Goal: Task Accomplishment & Management: Use online tool/utility

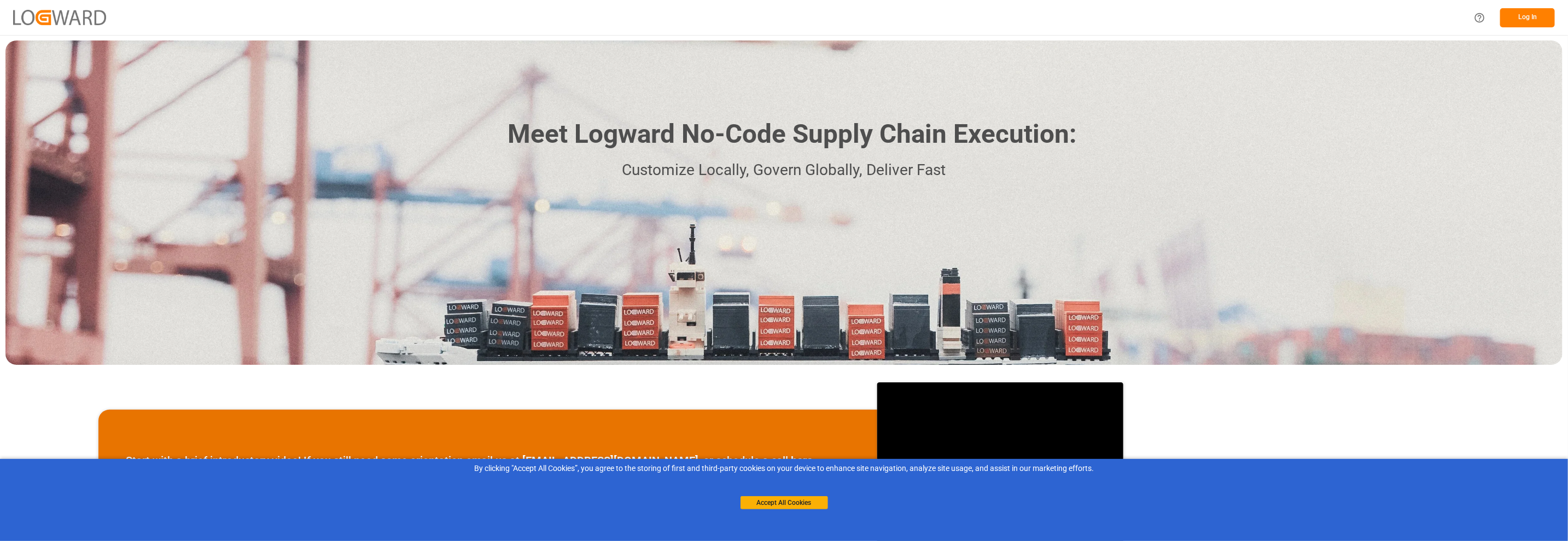
click at [1513, 15] on button "Log In" at bounding box center [1528, 17] width 55 height 19
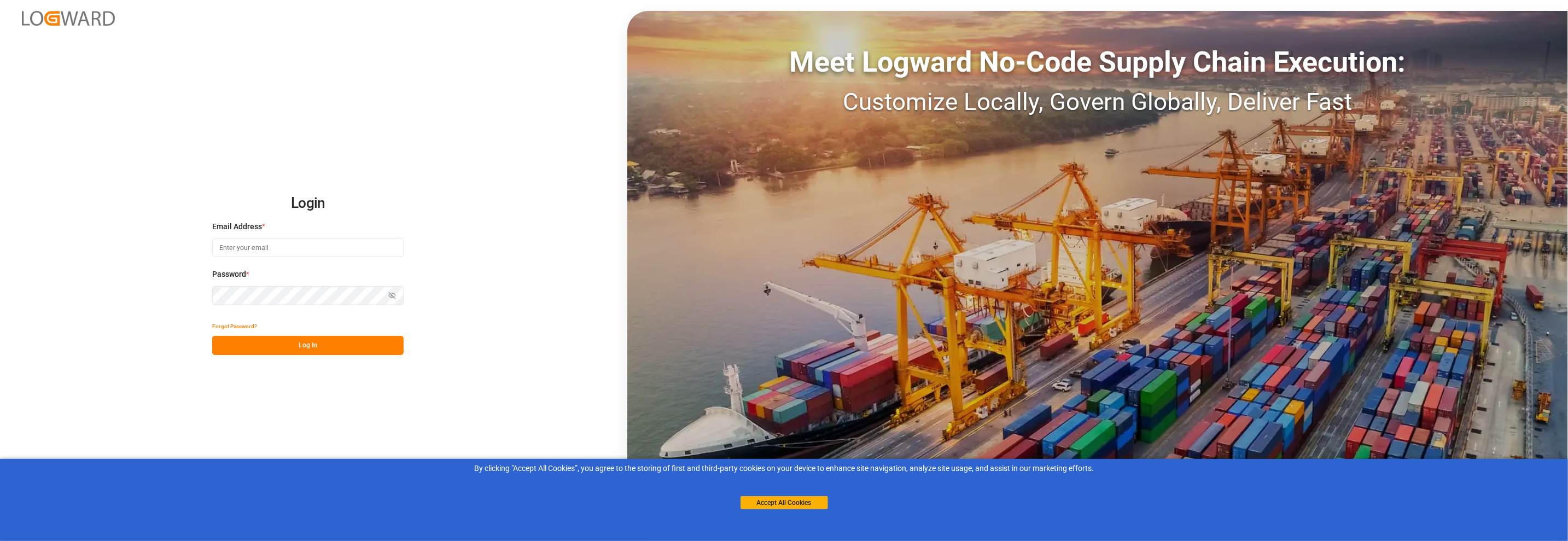
type input "[PERSON_NAME][EMAIL_ADDRESS][DOMAIN_NAME]"
click at [312, 343] on button "Log In" at bounding box center [308, 345] width 191 height 19
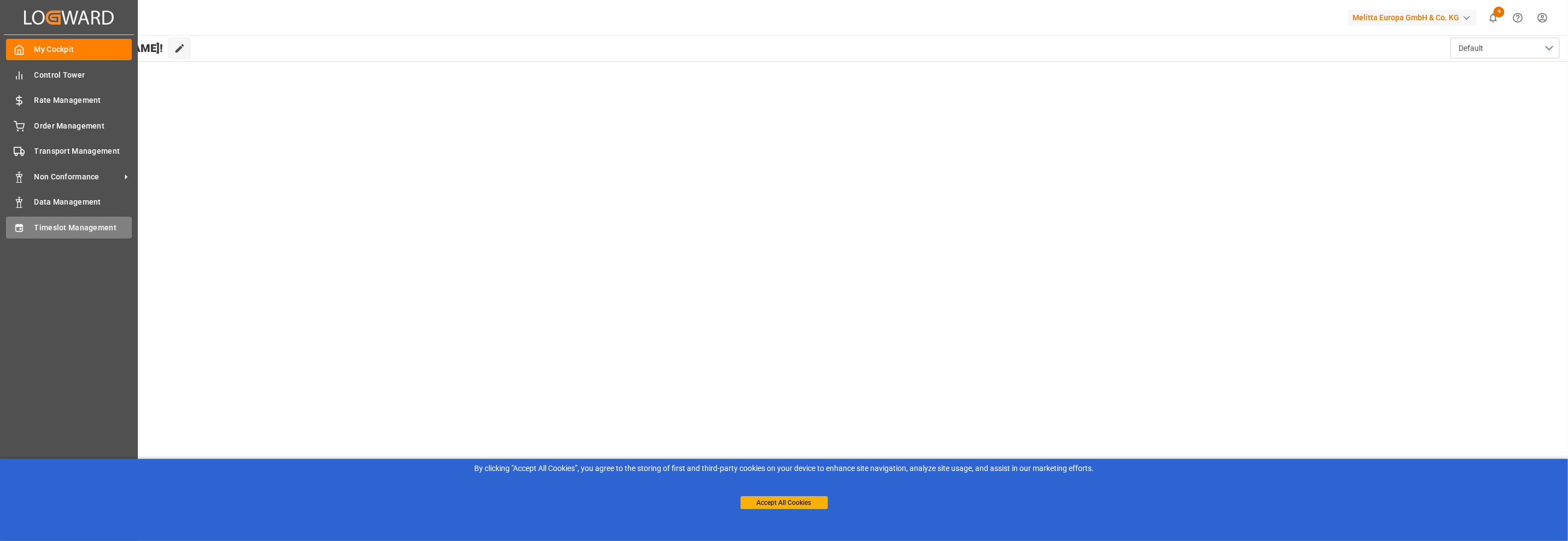
click at [40, 225] on span "Timeslot Management" at bounding box center [83, 228] width 98 height 12
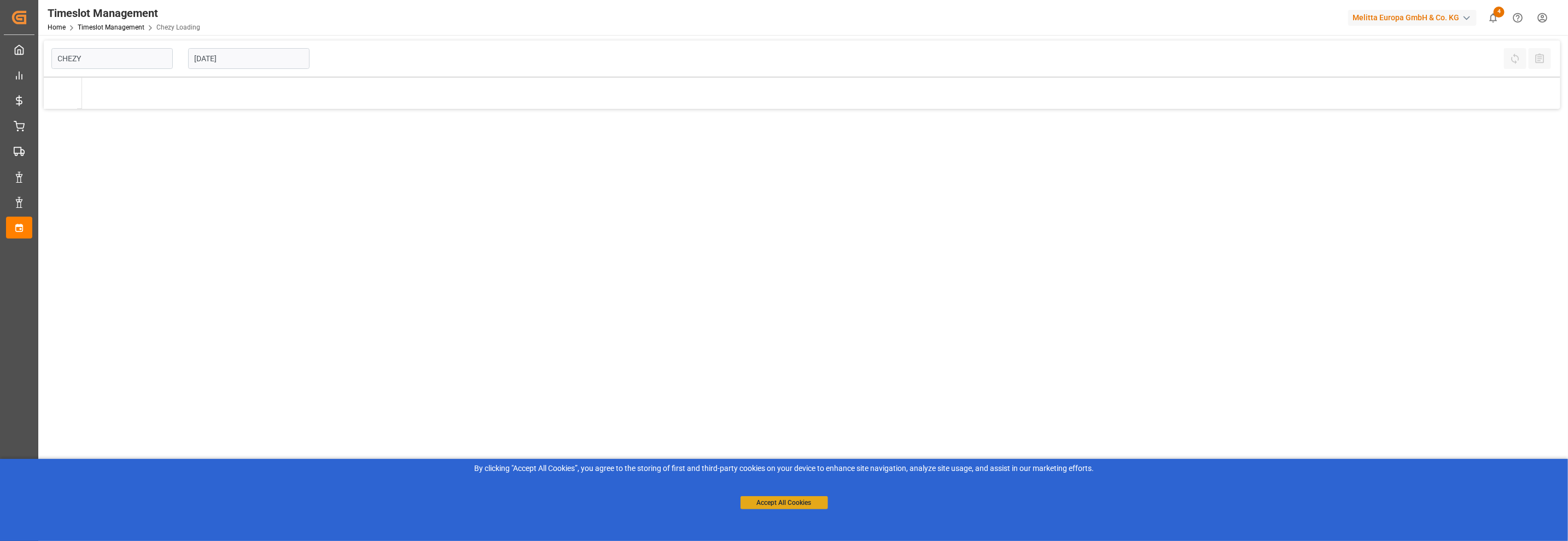
click at [785, 500] on button "Accept All Cookies" at bounding box center [785, 503] width 88 height 13
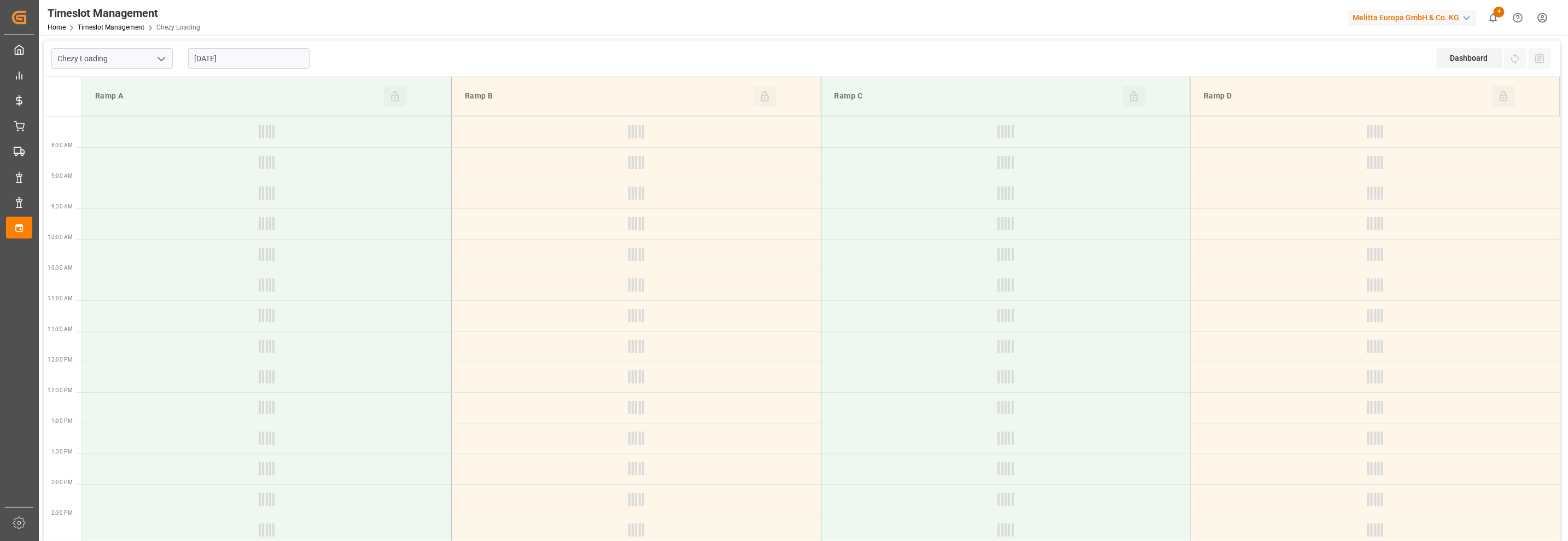
type input "Chezy Loading"
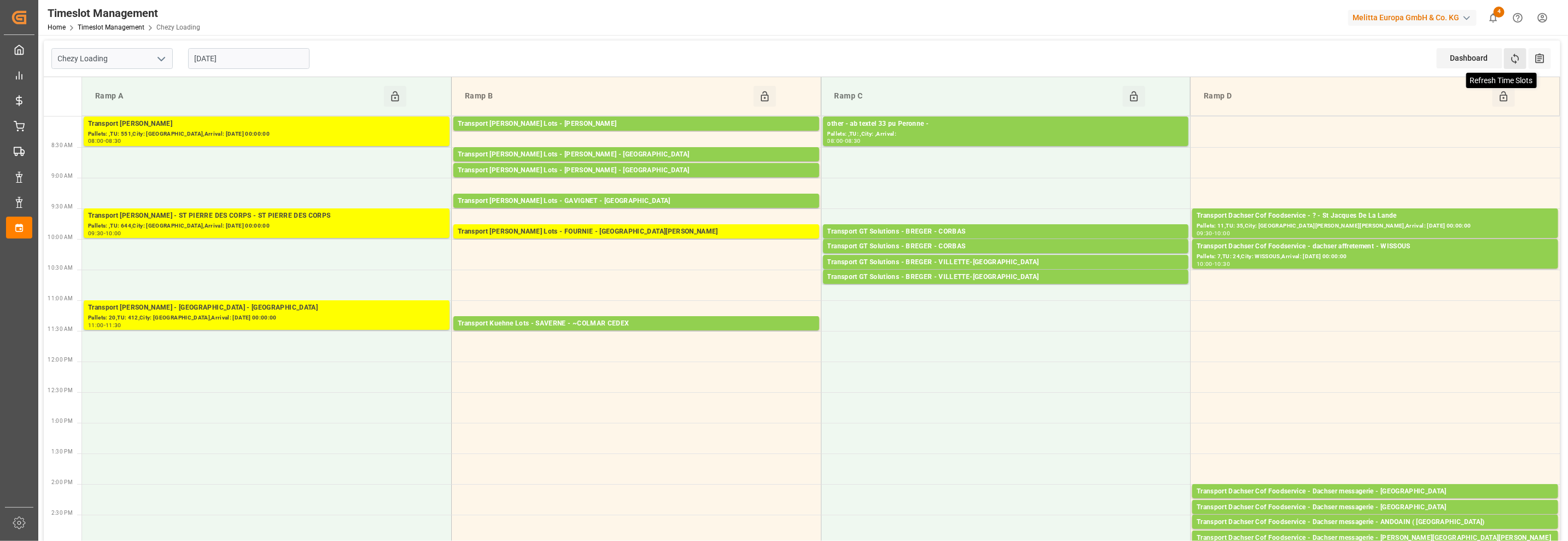
click at [1518, 61] on icon at bounding box center [1515, 58] width 12 height 12
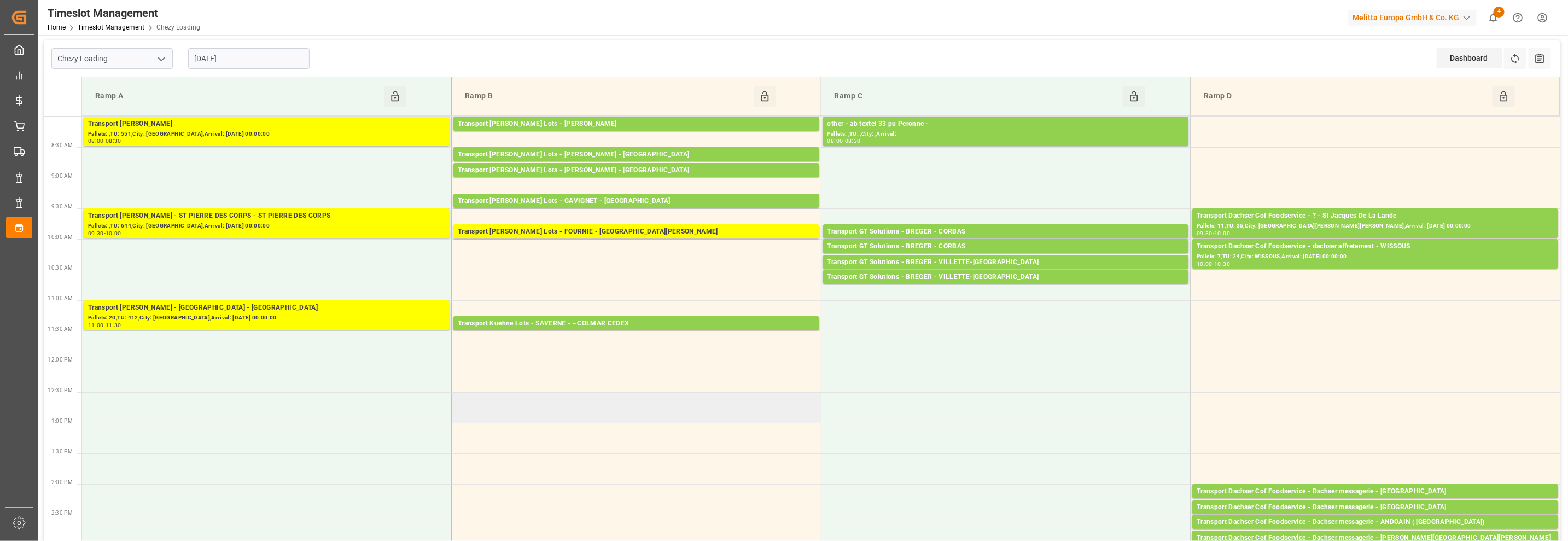
click at [574, 419] on td at bounding box center [636, 407] width 369 height 30
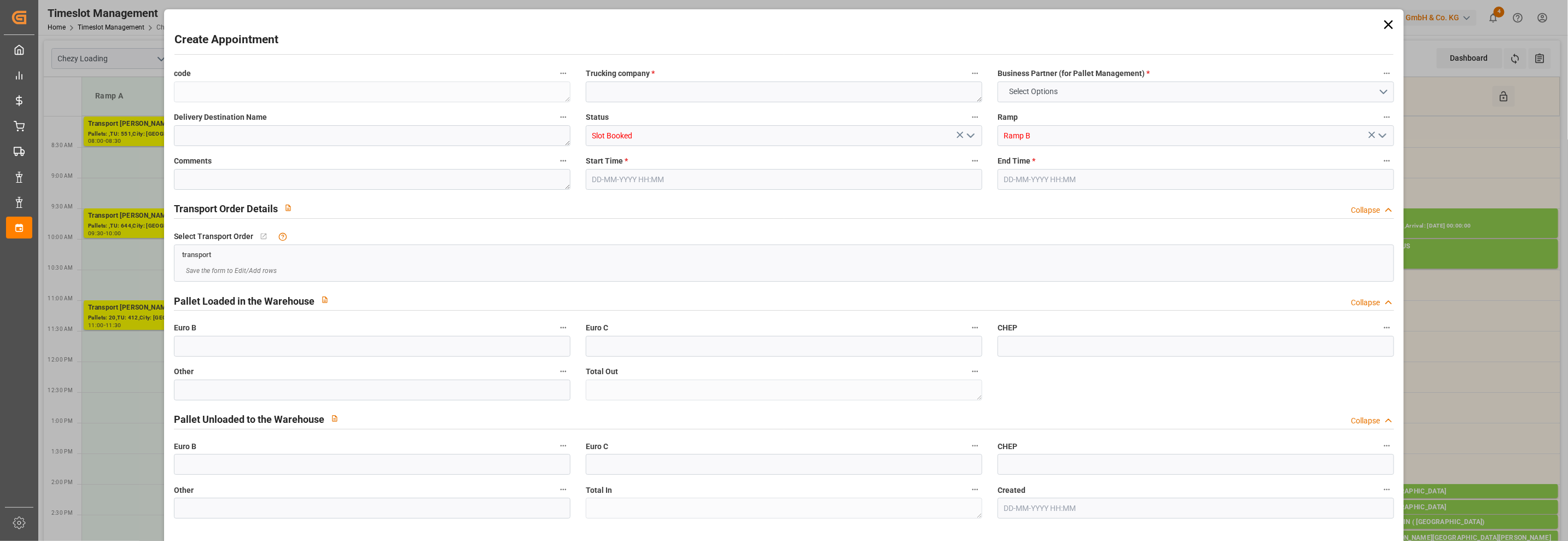
type input "0"
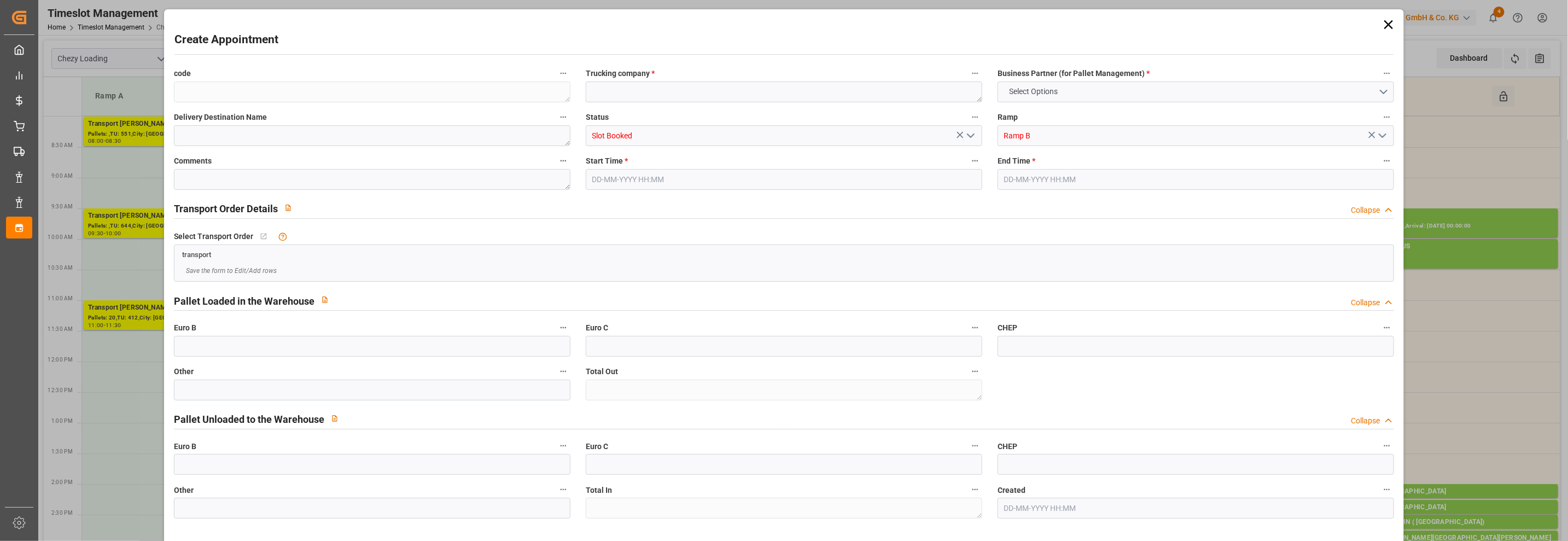
type input "0"
type input "[DATE] 12:30"
type input "[DATE] 13:00"
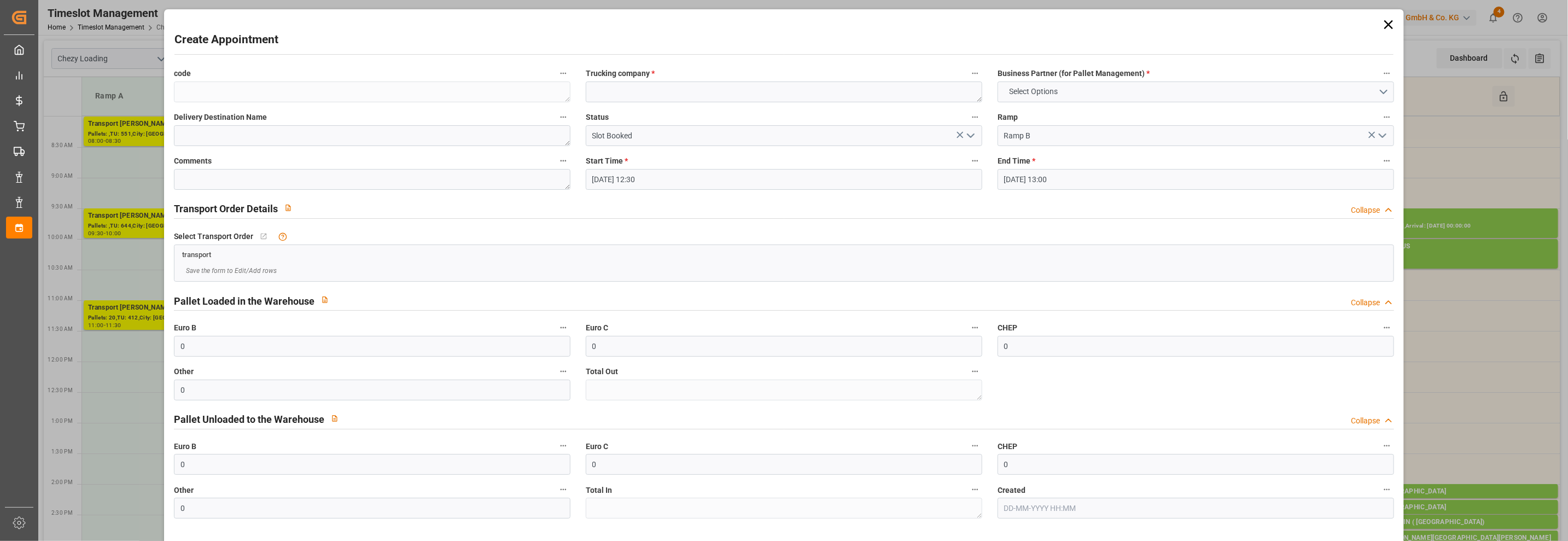
click at [1385, 23] on icon at bounding box center [1388, 24] width 15 height 15
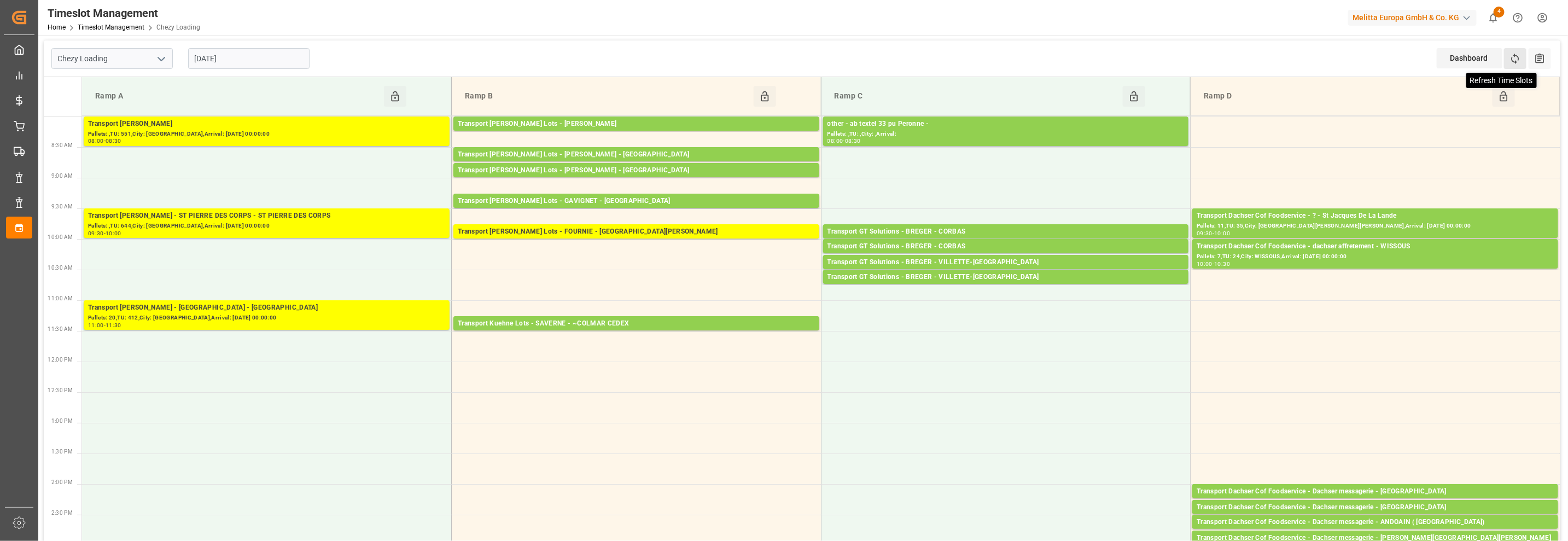
click at [1511, 58] on icon at bounding box center [1515, 58] width 12 height 12
